Goal: Find specific page/section: Find specific page/section

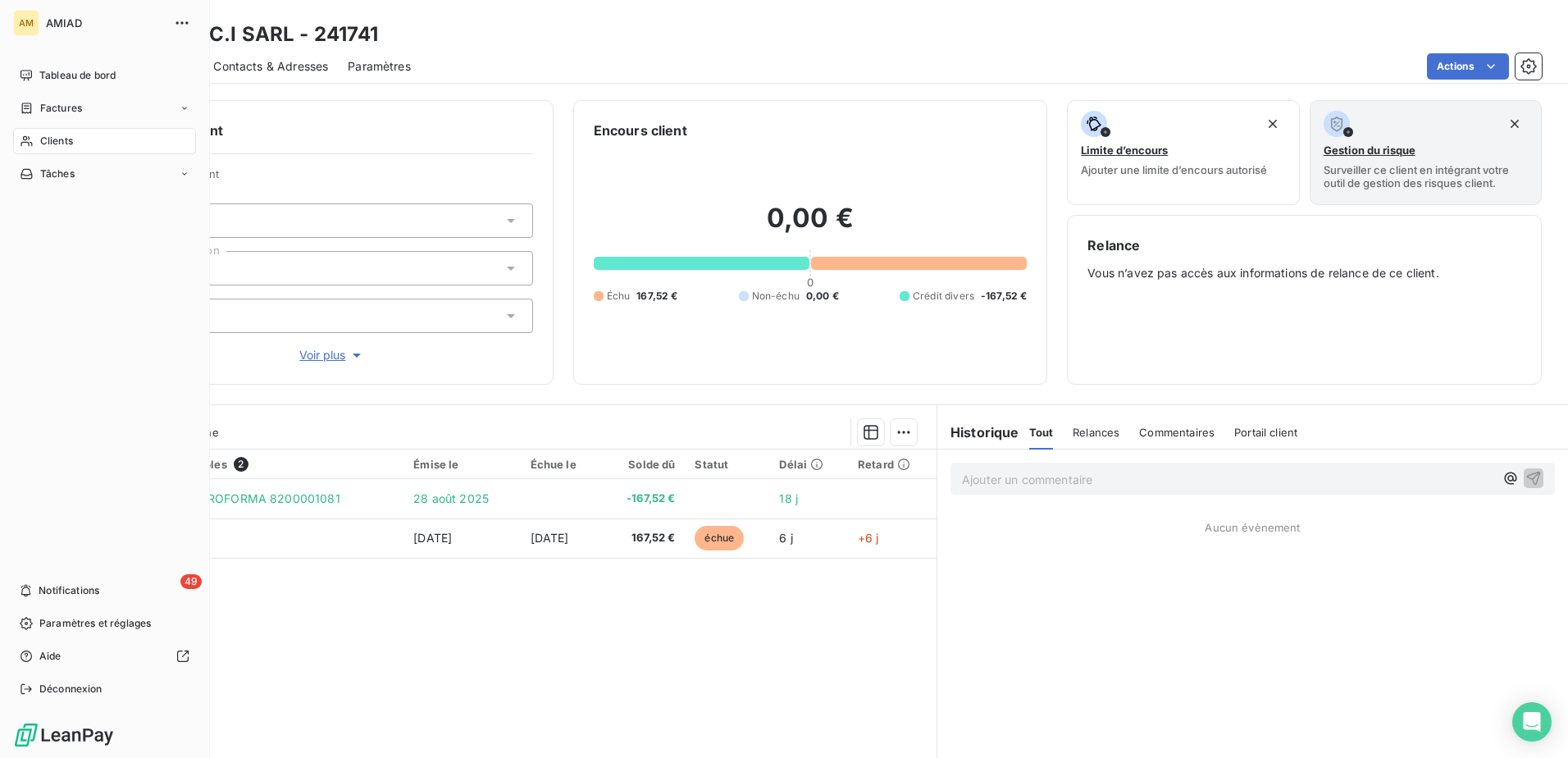
click at [30, 142] on icon at bounding box center [27, 140] width 14 height 13
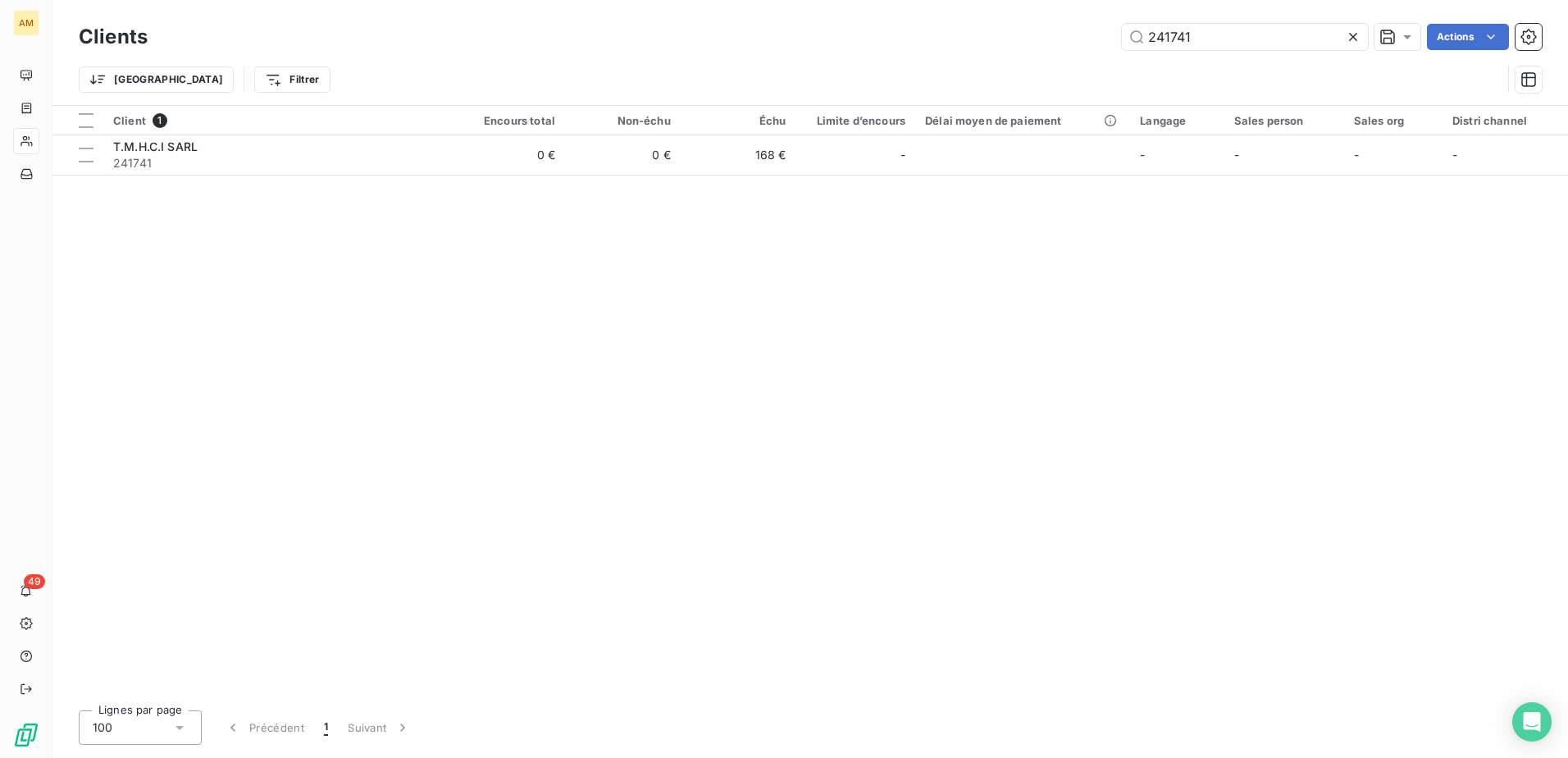
drag, startPoint x: 1207, startPoint y: 33, endPoint x: 1041, endPoint y: 49, distance: 166.8
click at [1041, 49] on div "241741 Actions" at bounding box center [855, 37] width 1375 height 27
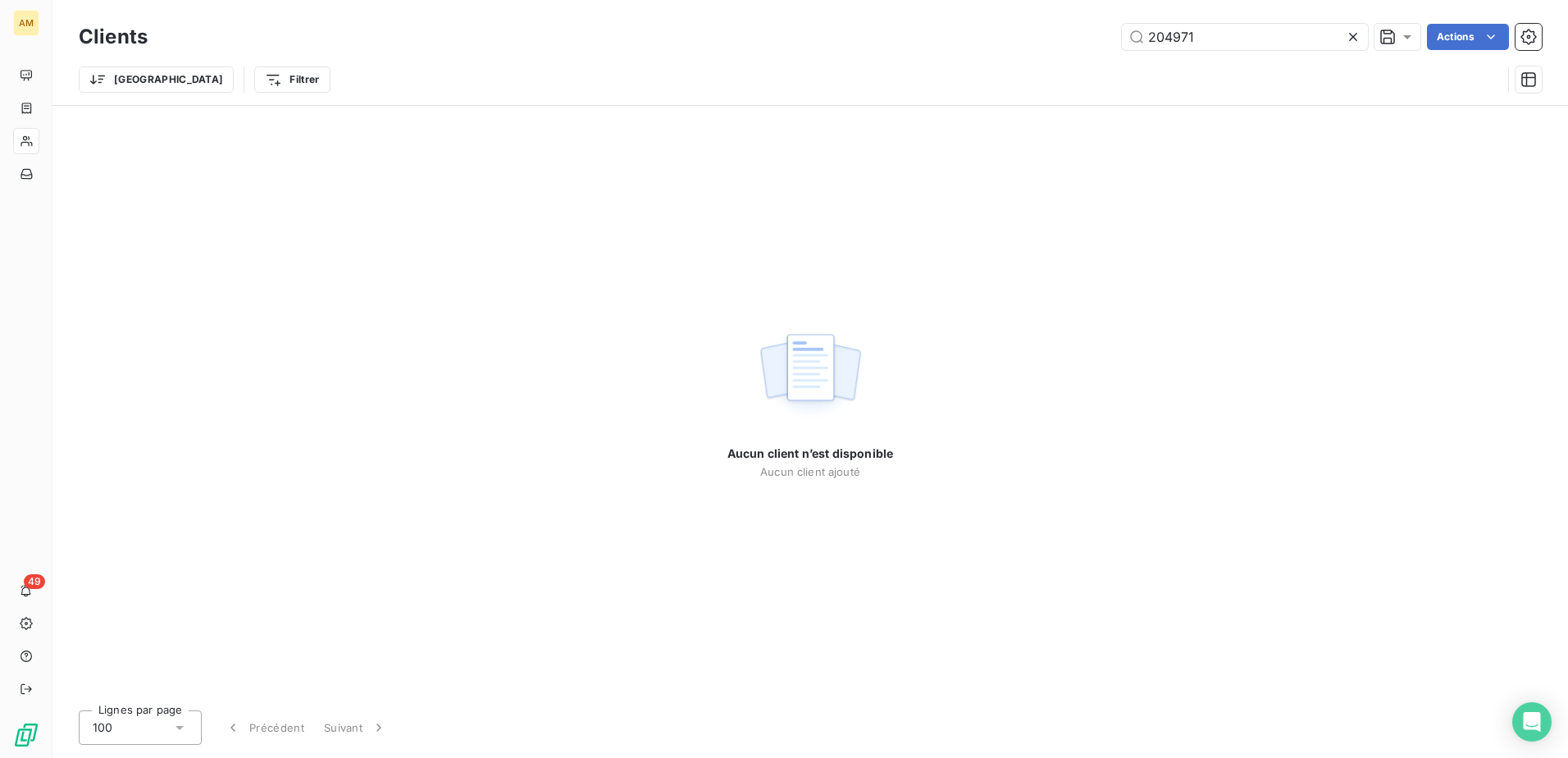
drag, startPoint x: 1203, startPoint y: 35, endPoint x: 866, endPoint y: 49, distance: 337.3
click at [866, 49] on div "204971 Actions" at bounding box center [855, 37] width 1375 height 27
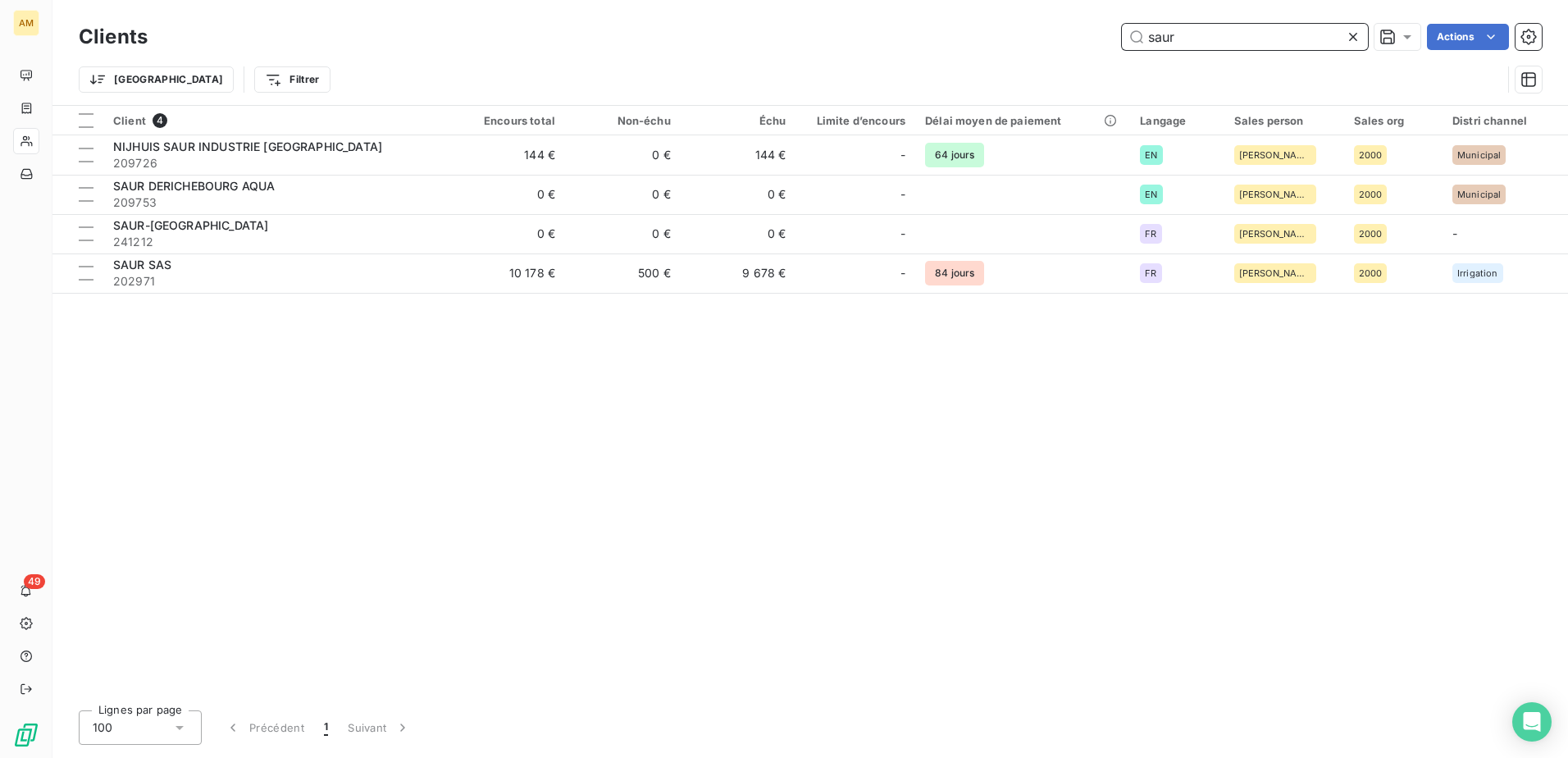
drag, startPoint x: 1209, startPoint y: 34, endPoint x: 1053, endPoint y: 40, distance: 156.1
click at [1053, 40] on div "saur Actions" at bounding box center [855, 37] width 1375 height 27
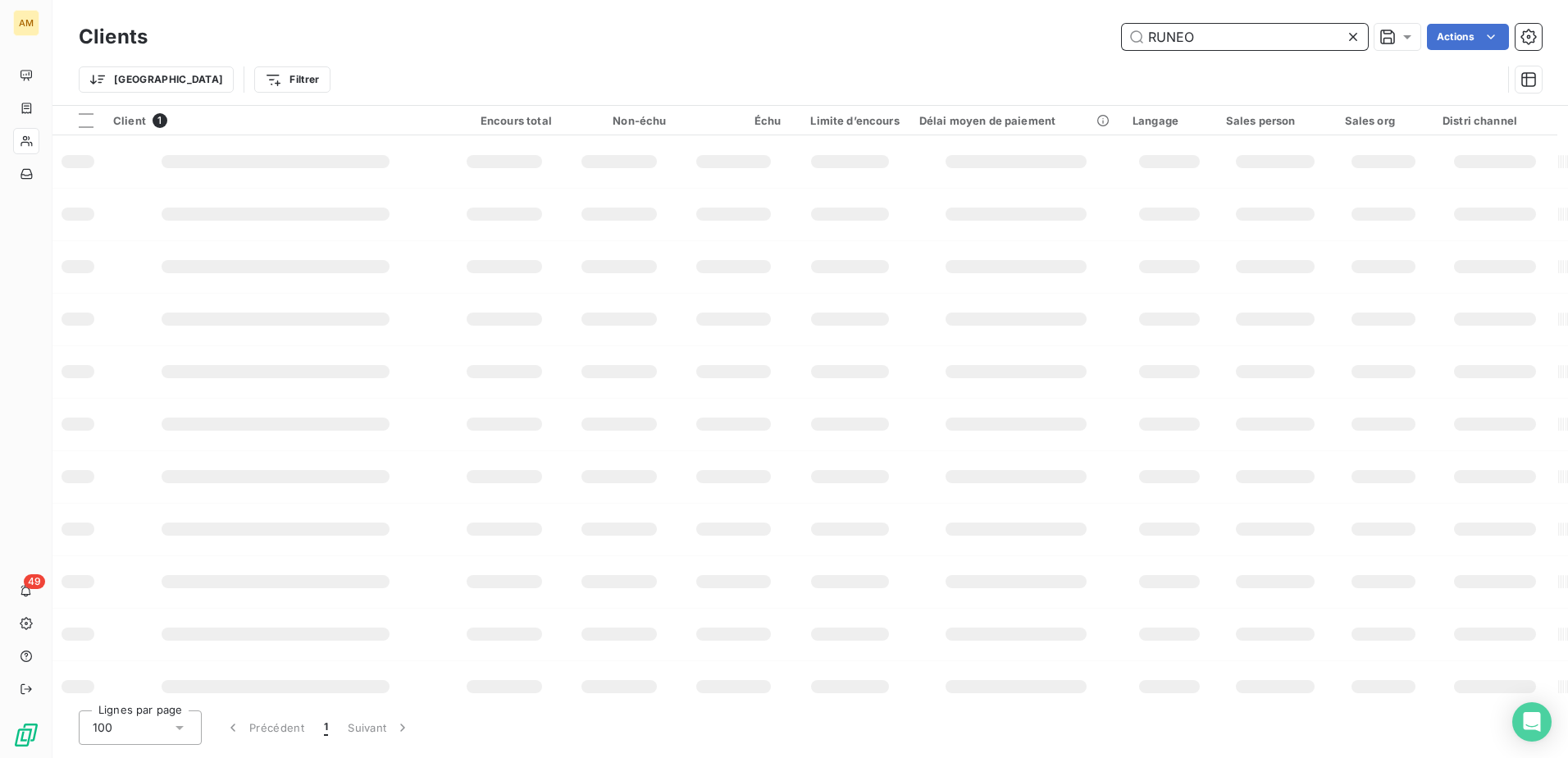
type input "RUNEO"
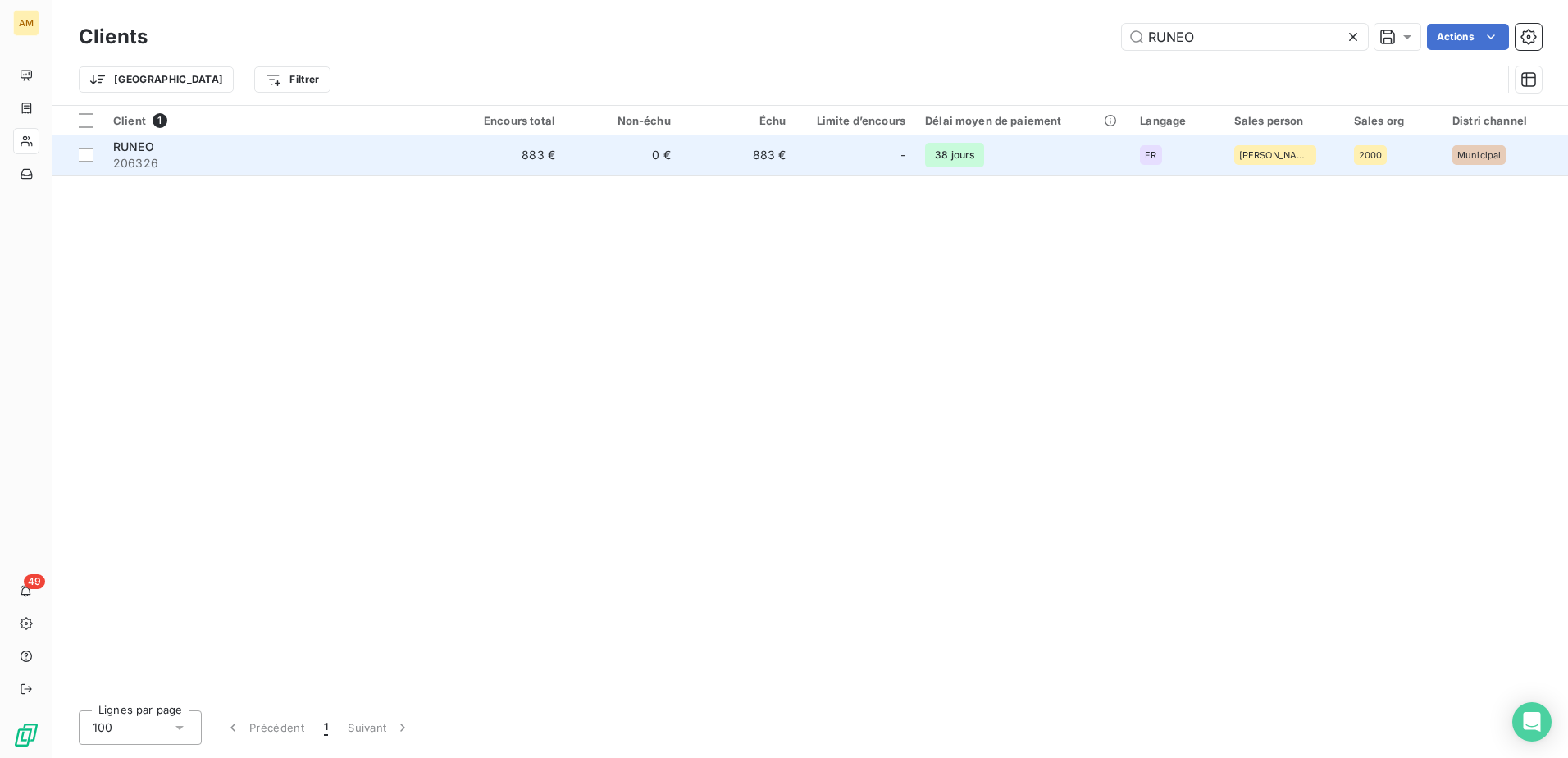
click at [155, 150] on div "RUNEO" at bounding box center [276, 146] width 327 height 17
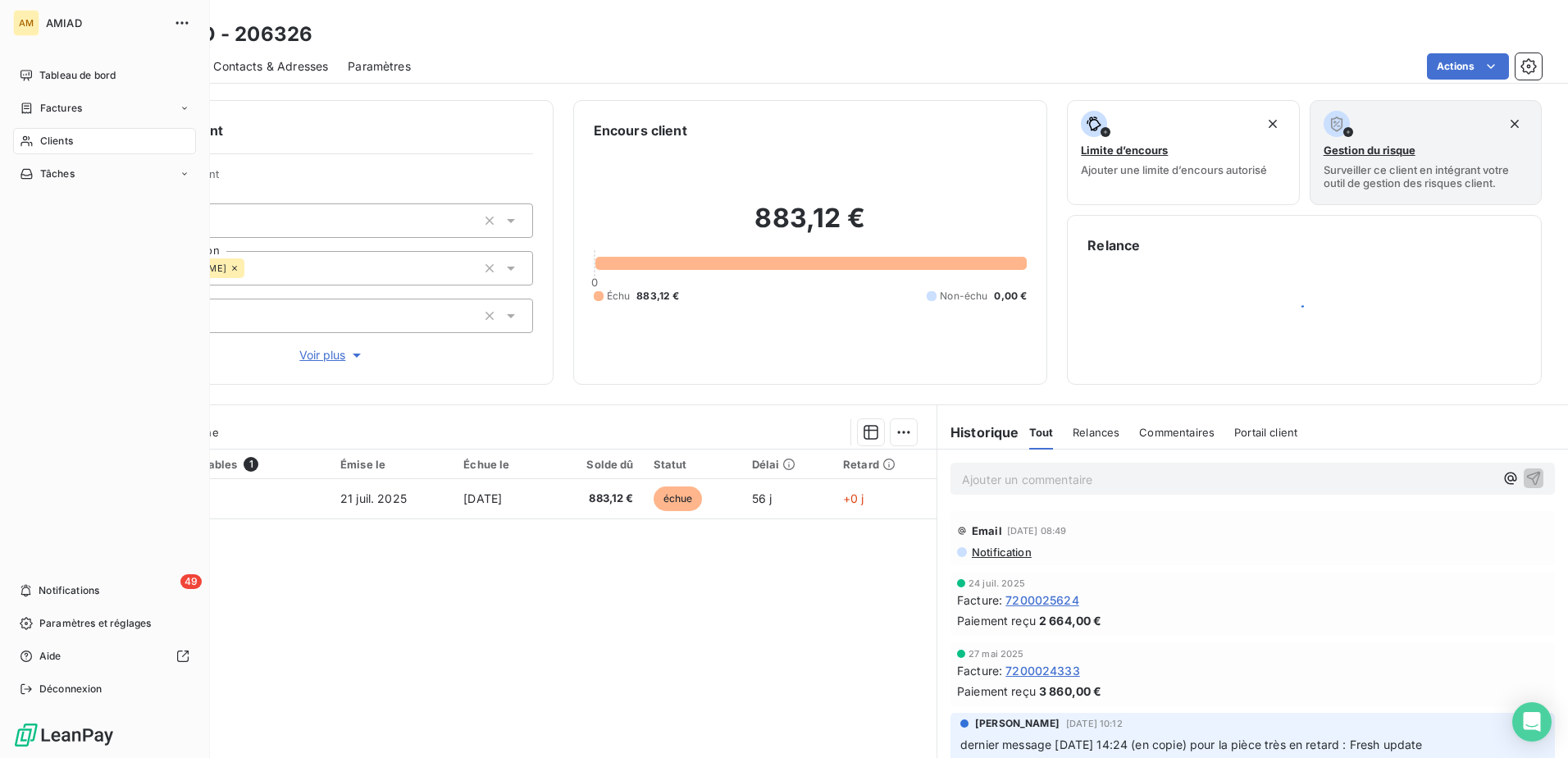
click at [14, 142] on div "Clients" at bounding box center [104, 141] width 183 height 27
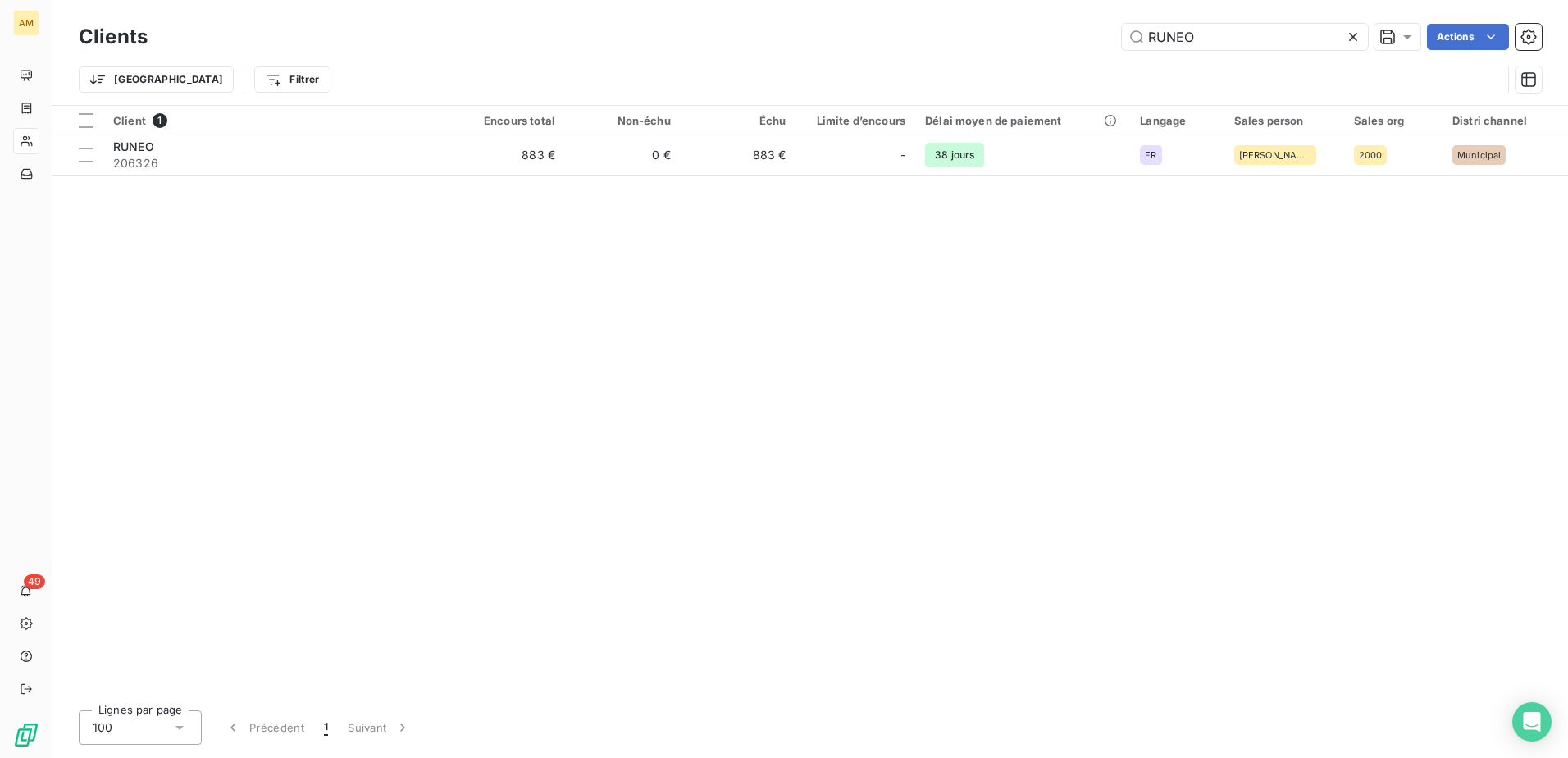
drag, startPoint x: 1208, startPoint y: 31, endPoint x: 1036, endPoint y: 51, distance: 173.2
click at [1036, 51] on div "Clients RUNEO Actions" at bounding box center [810, 37] width 1463 height 35
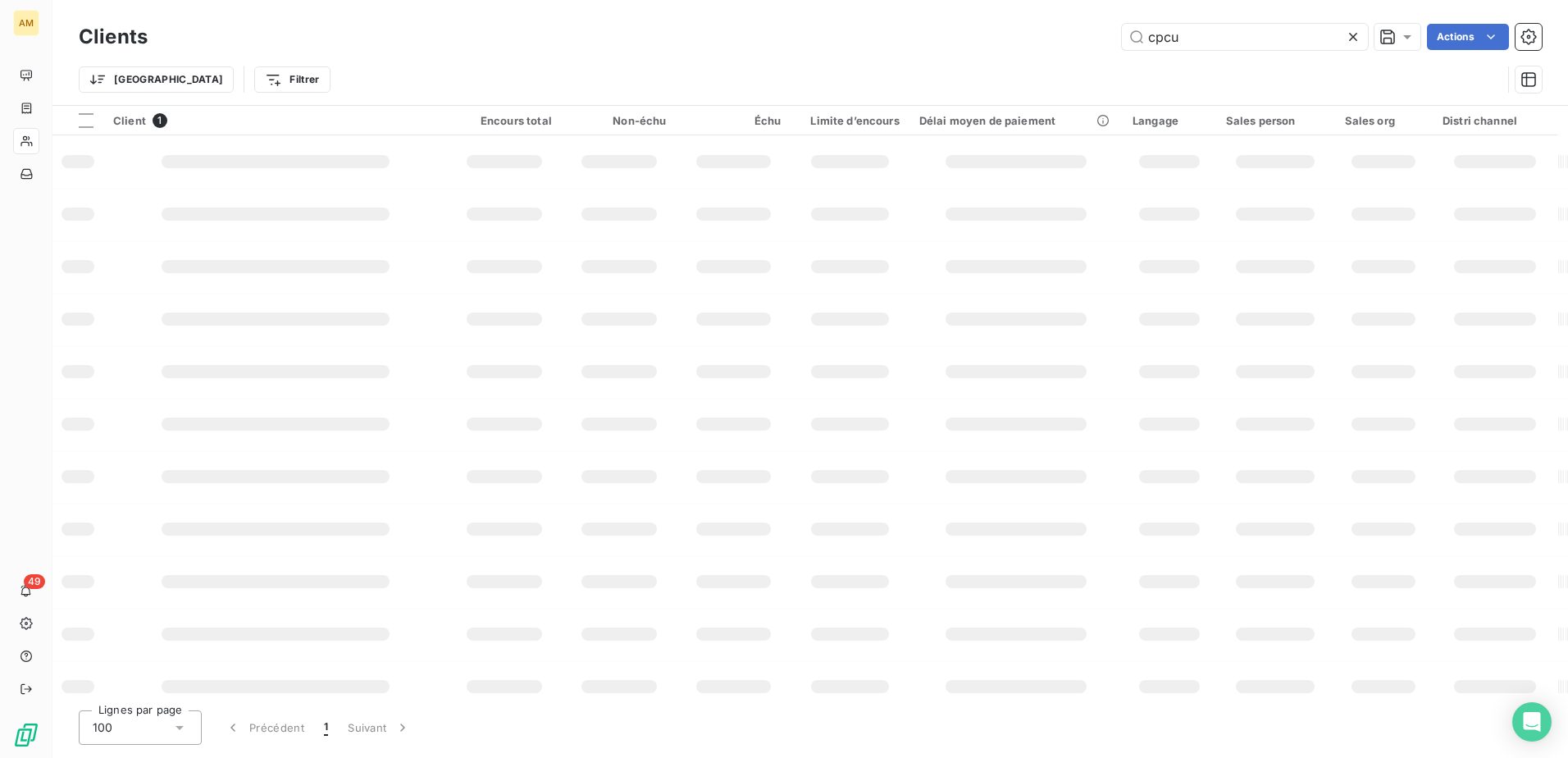
type input "cpcu"
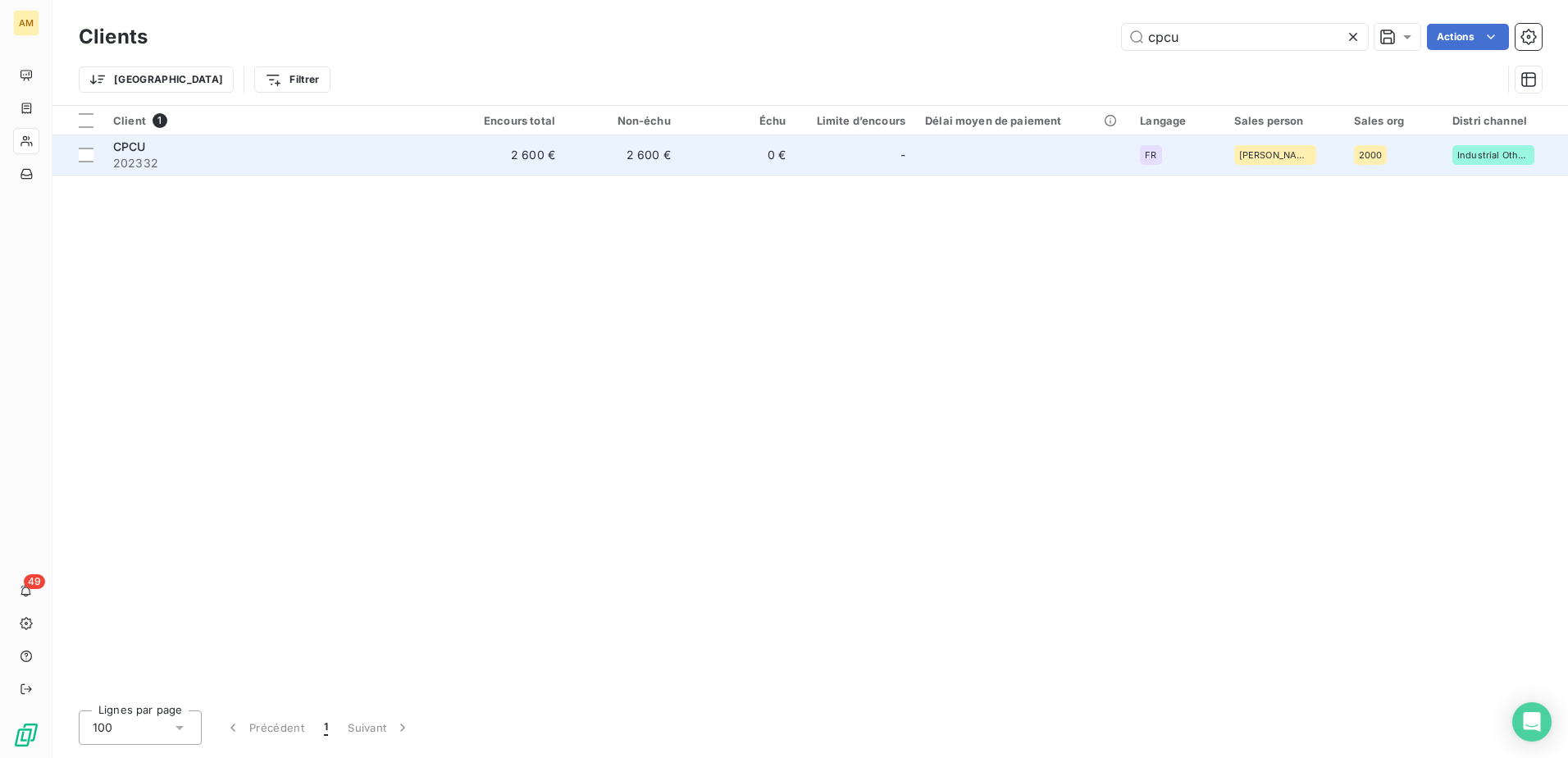
click at [170, 137] on td "CPCU 202332" at bounding box center [276, 155] width 346 height 39
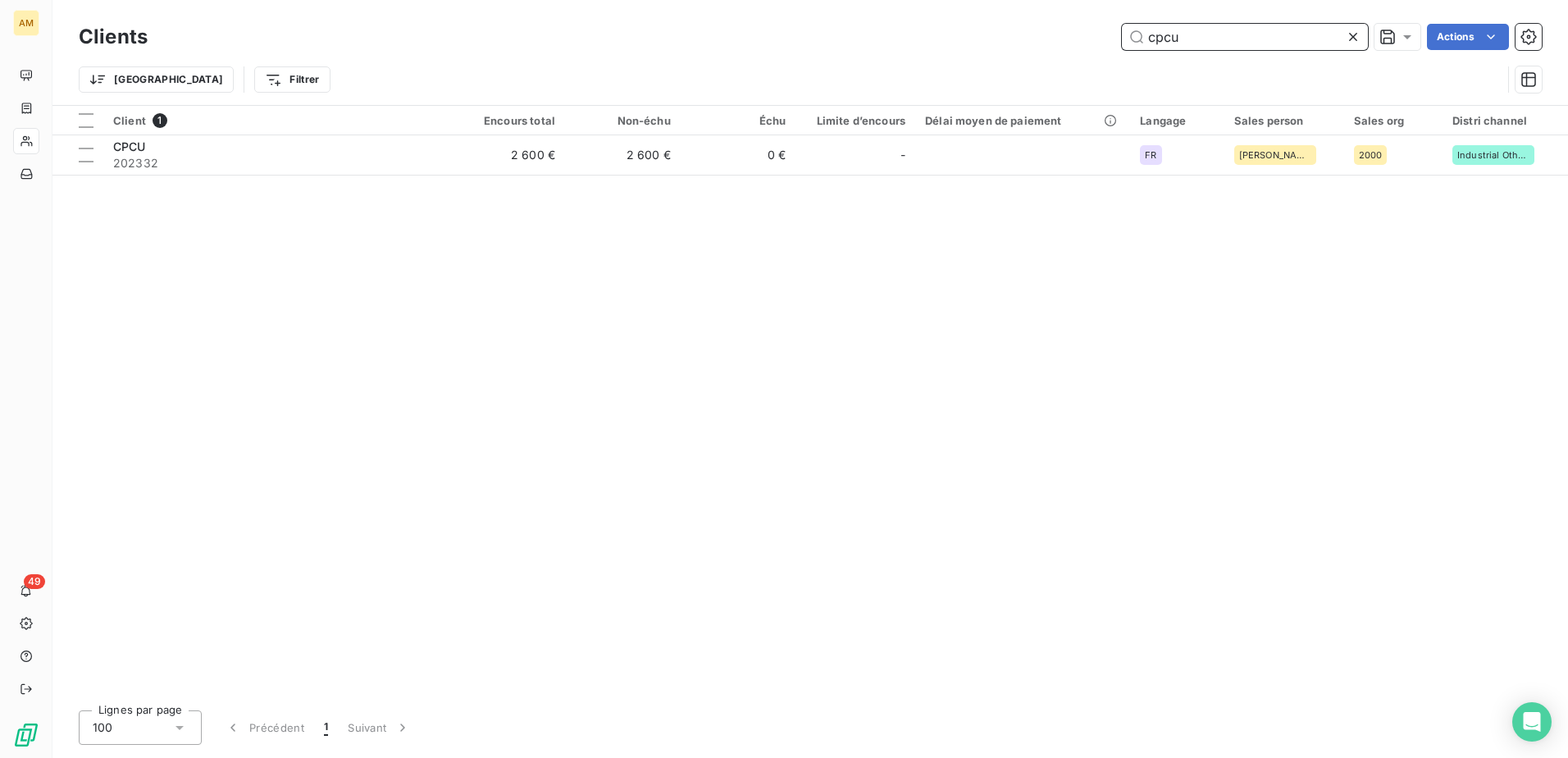
drag, startPoint x: 1196, startPoint y: 33, endPoint x: 976, endPoint y: 25, distance: 220.1
click at [976, 25] on div "cpcu Actions" at bounding box center [855, 37] width 1375 height 27
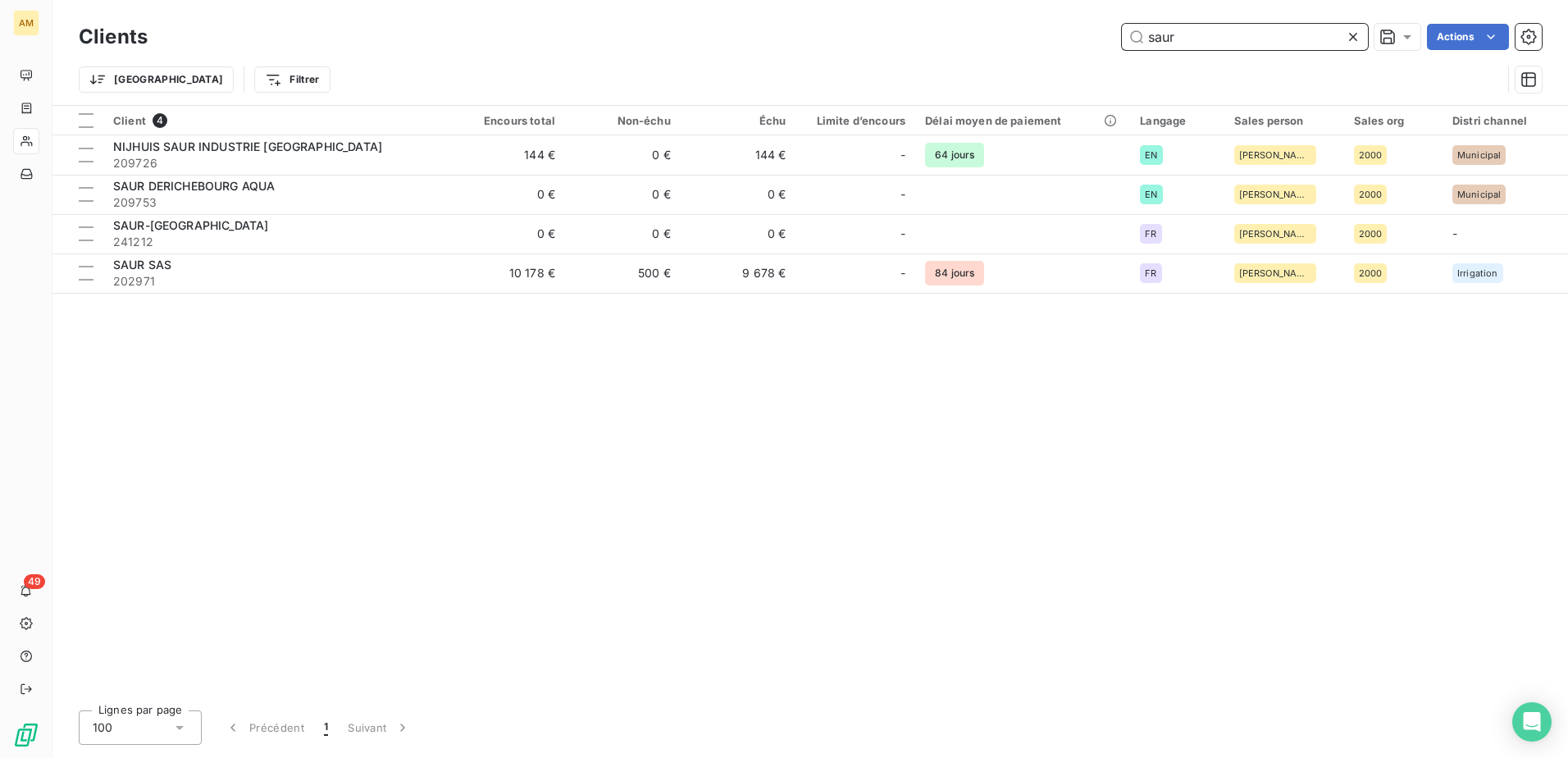
type input "saur"
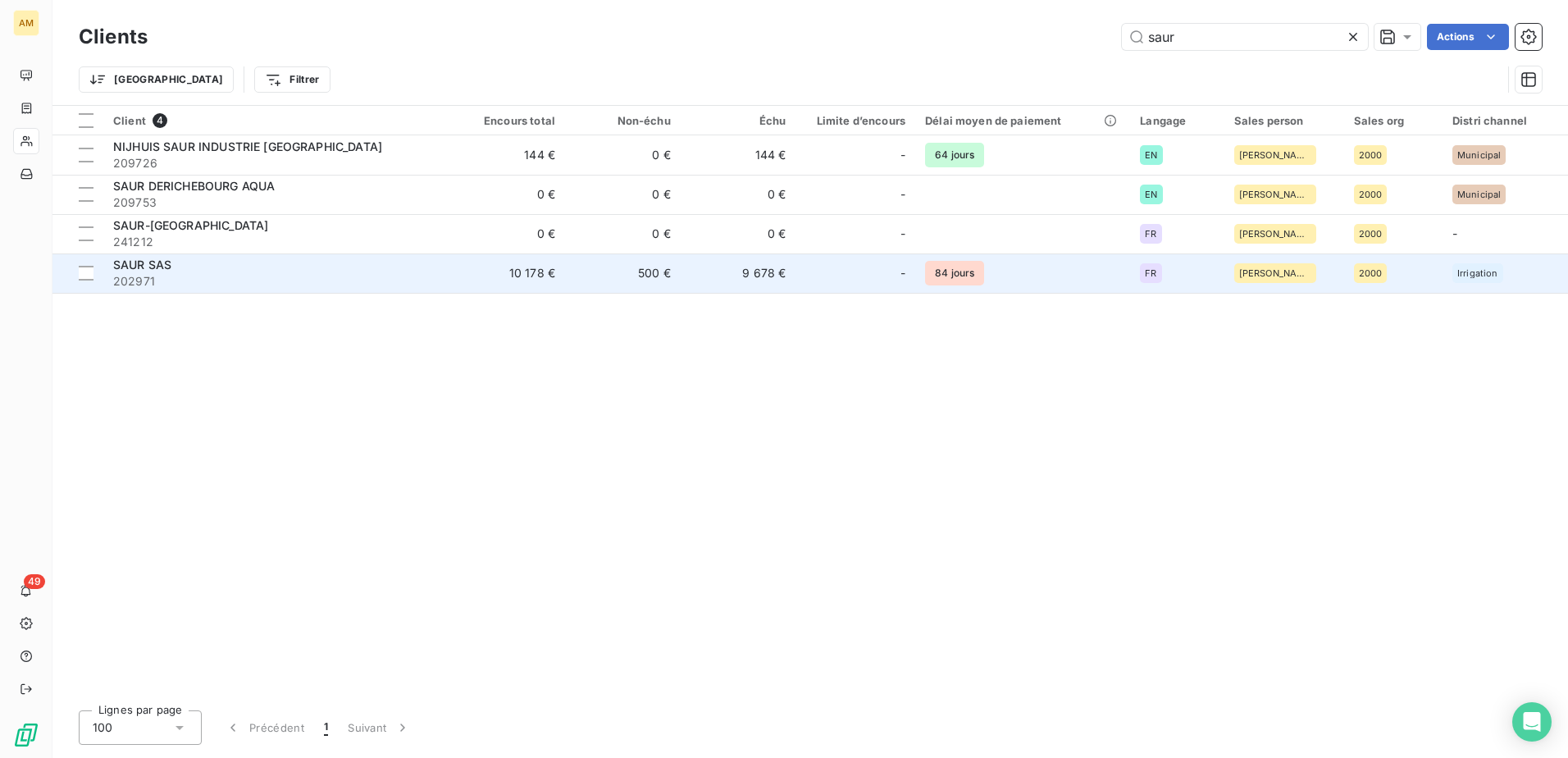
click at [494, 278] on td "10 178 €" at bounding box center [507, 273] width 115 height 39
